Goal: Find specific page/section: Find specific page/section

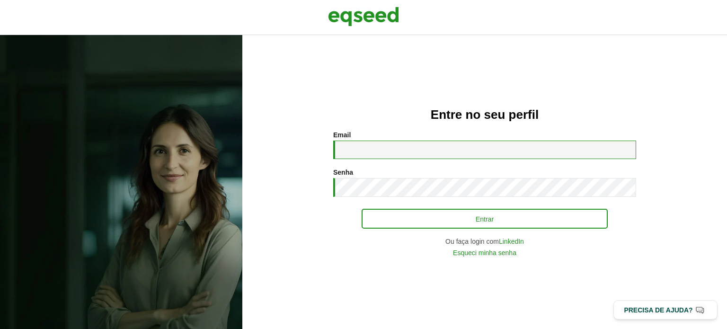
type input "**********"
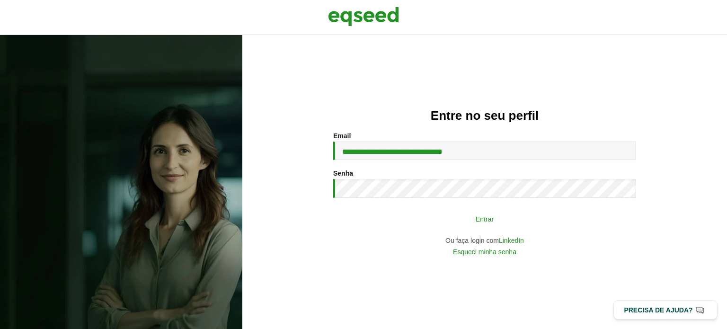
click at [424, 225] on button "Entrar" at bounding box center [485, 219] width 246 height 18
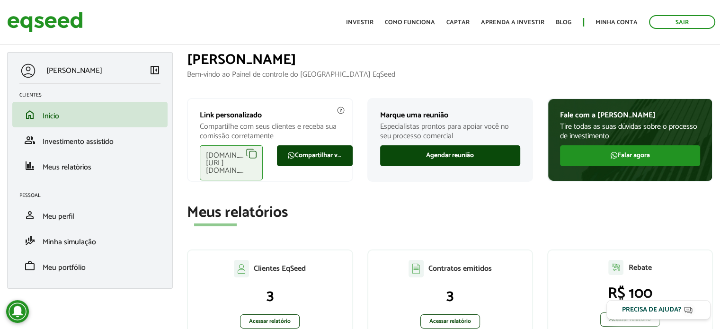
click at [487, 208] on h2 "Meus relatórios" at bounding box center [450, 213] width 526 height 17
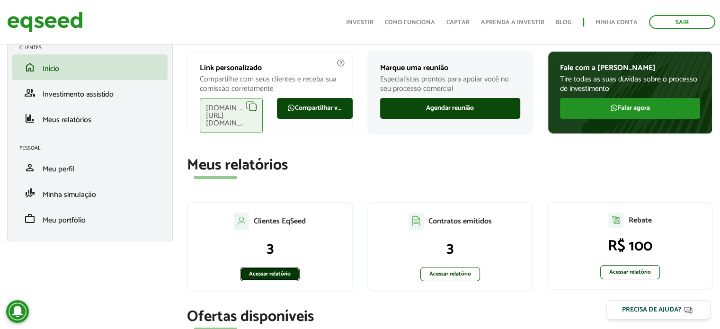
click at [273, 274] on link "Acessar relatório" at bounding box center [270, 274] width 60 height 14
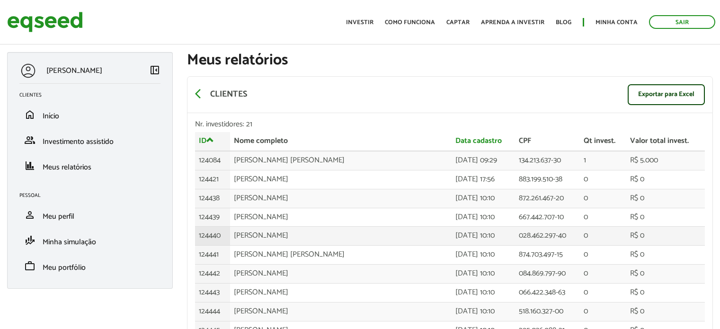
drag, startPoint x: 0, startPoint y: 0, endPoint x: 248, endPoint y: 242, distance: 346.6
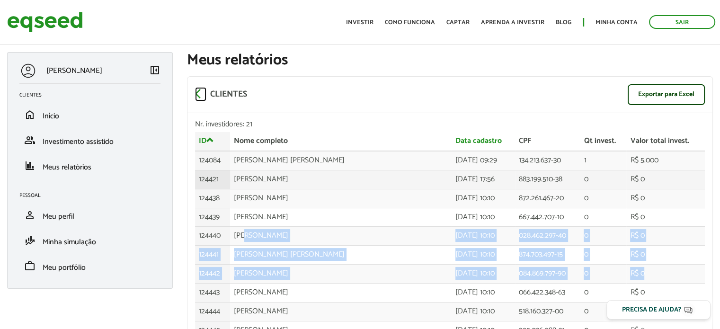
drag, startPoint x: 197, startPoint y: 92, endPoint x: 405, endPoint y: 187, distance: 228.4
click at [197, 92] on span "arrow_back_ios" at bounding box center [200, 93] width 11 height 11
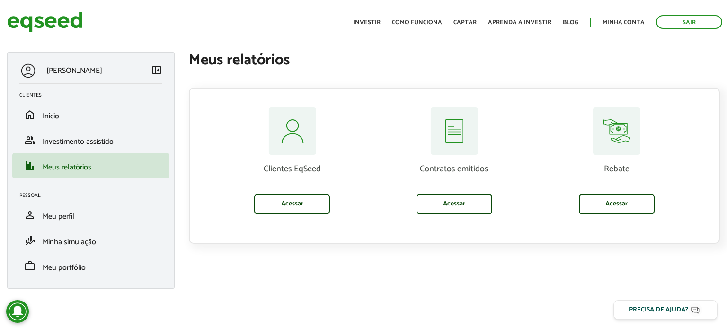
click at [536, 81] on section "Clientes EqSeed Acessar Contratos emitidos Acessar Rebate Acessar" at bounding box center [454, 156] width 531 height 175
click at [524, 88] on div "Clientes EqSeed Acessar Contratos emitidos Acessar Rebate Acessar" at bounding box center [454, 166] width 531 height 156
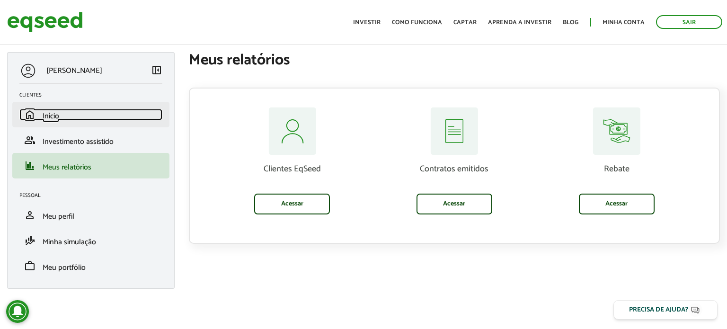
click at [71, 119] on link "home Início" at bounding box center [90, 114] width 143 height 11
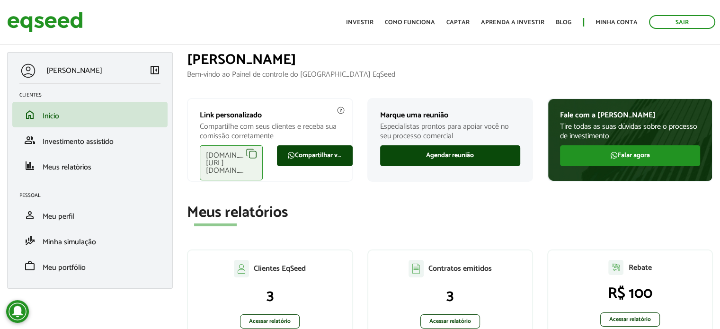
click at [526, 226] on section "Meus relatórios Clientes EqSeed 3 Acessar relatório Contratos emitidos 3 Acessa…" at bounding box center [450, 277] width 526 height 144
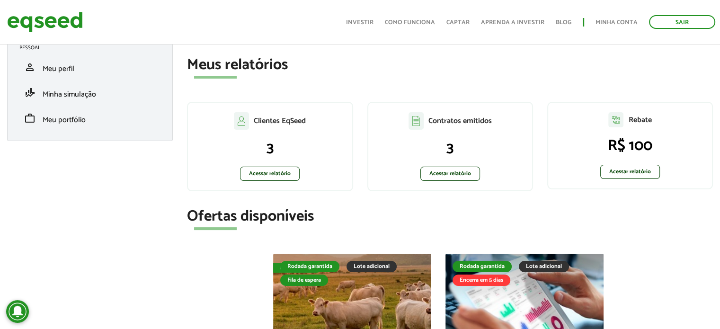
scroll to position [189, 0]
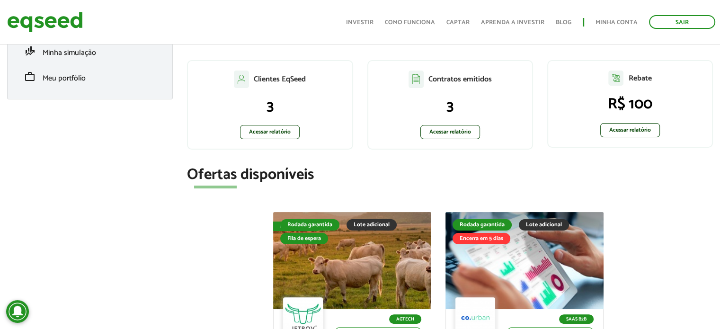
click at [539, 154] on div "Contratos emitidos 3 Acessar relatório" at bounding box center [450, 109] width 180 height 99
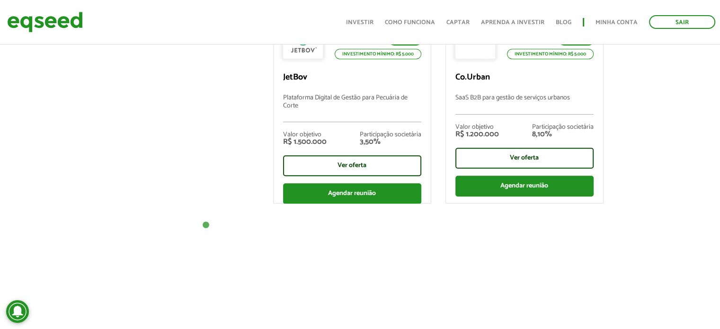
scroll to position [473, 0]
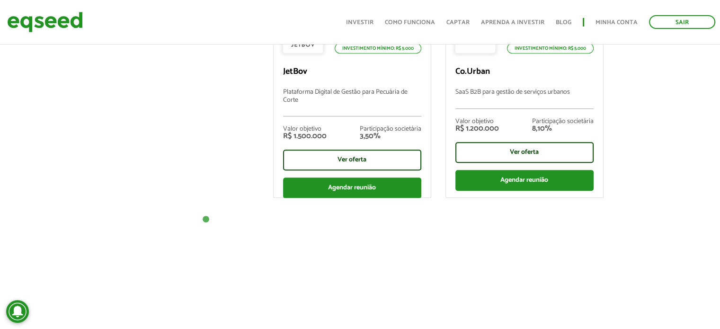
click at [221, 210] on section "Ofertas disponíveis Fila de espera Rodada garantida Lote adicional Fila de espe…" at bounding box center [450, 53] width 526 height 341
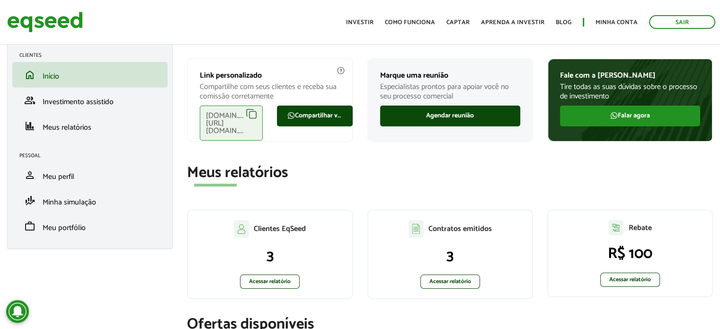
scroll to position [0, 0]
